Goal: Task Accomplishment & Management: Manage account settings

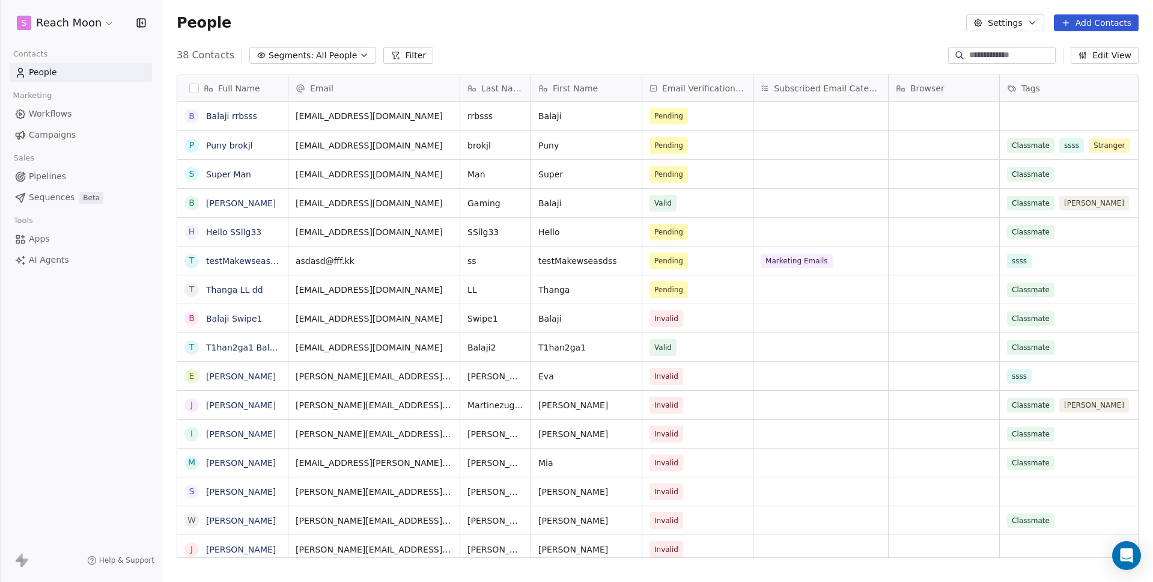
scroll to position [503, 982]
click at [66, 20] on html "S Reach Moon Contacts People Marketing Workflows Campaigns Sales Pipelines Sequ…" at bounding box center [576, 291] width 1153 height 582
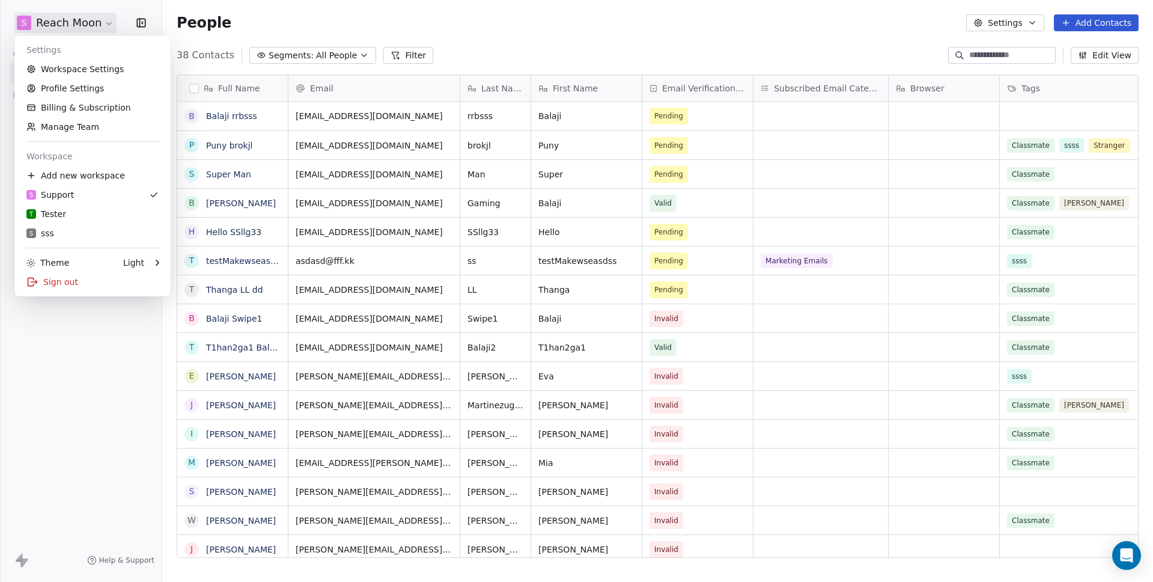
click at [270, 31] on html "S Reach Moon Contacts People Marketing Workflows Campaigns Sales Pipelines Sequ…" at bounding box center [576, 291] width 1153 height 582
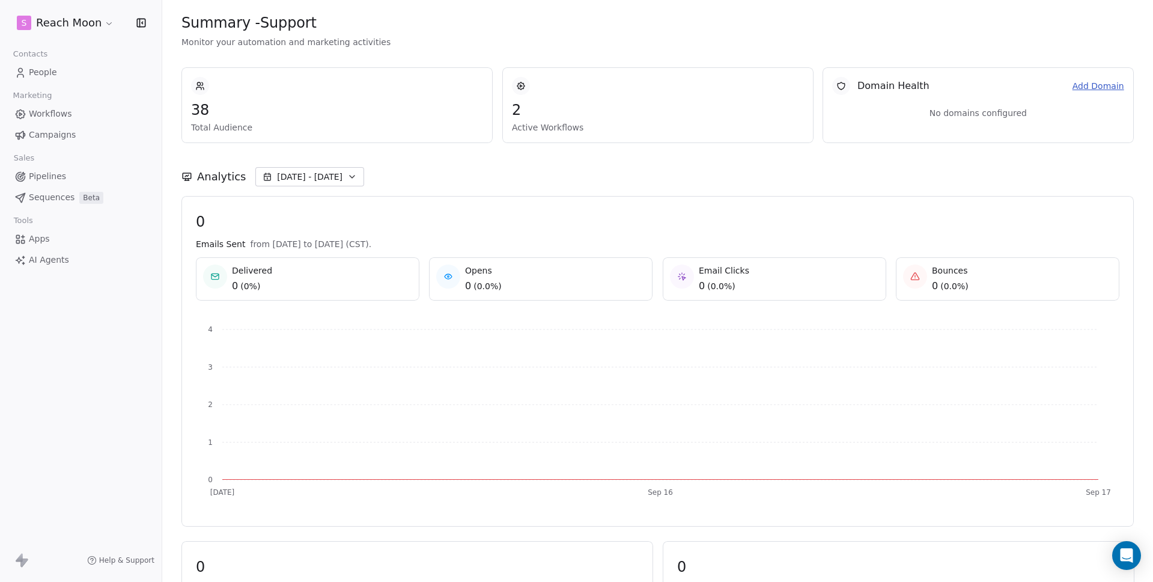
click at [72, 26] on html "S Reach Moon Contacts People Marketing Workflows Campaigns Sales Pipelines Sequ…" at bounding box center [576, 291] width 1153 height 582
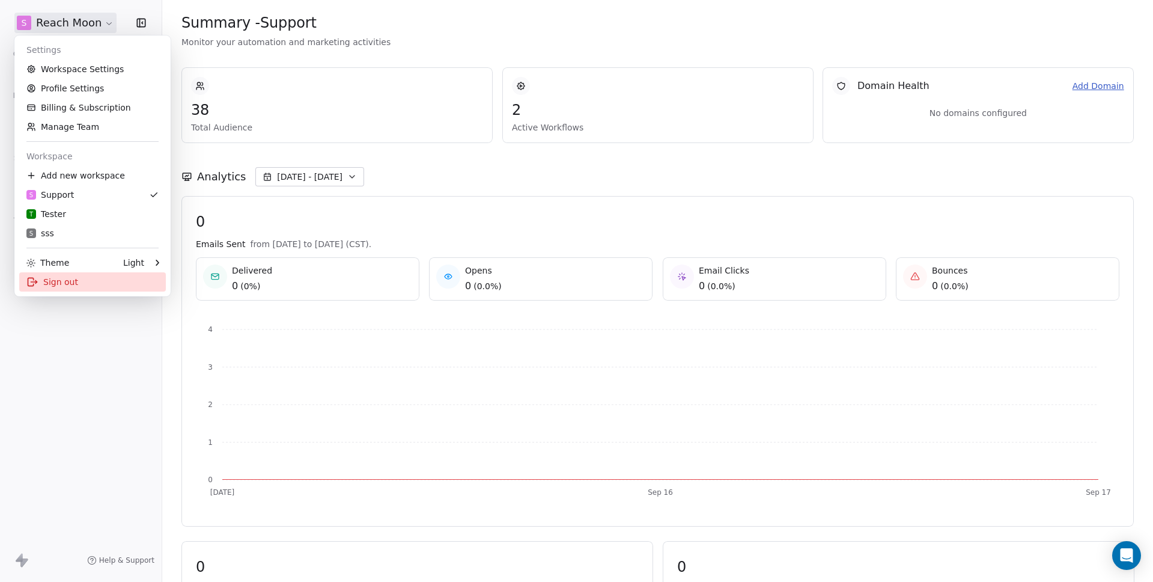
click at [55, 282] on div "Sign out" at bounding box center [92, 281] width 147 height 19
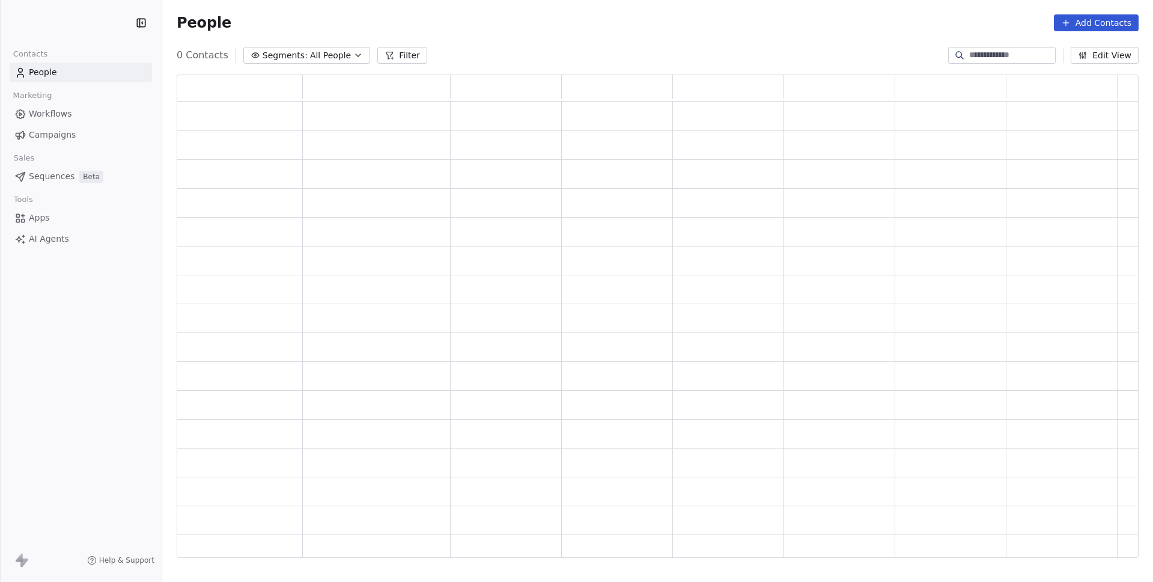
scroll to position [474, 953]
